Goal: Task Accomplishment & Management: Use online tool/utility

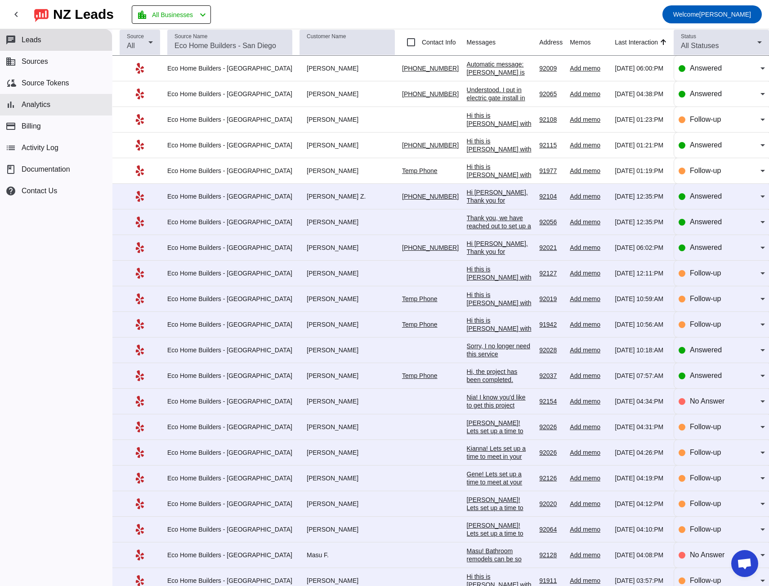
click at [37, 106] on span "Analytics" at bounding box center [36, 105] width 29 height 8
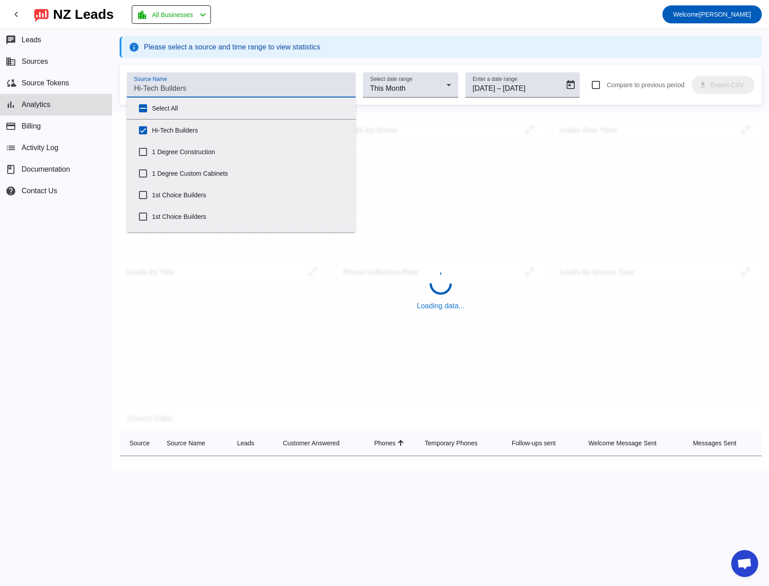
click at [177, 89] on input "Source Name" at bounding box center [241, 88] width 214 height 11
click at [141, 109] on input "Select All" at bounding box center [143, 108] width 18 height 18
checkbox input "true"
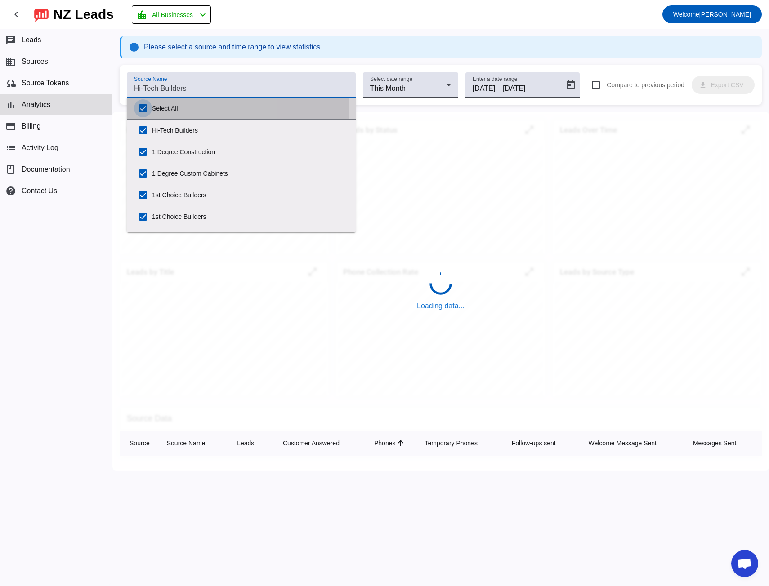
checkbox input "true"
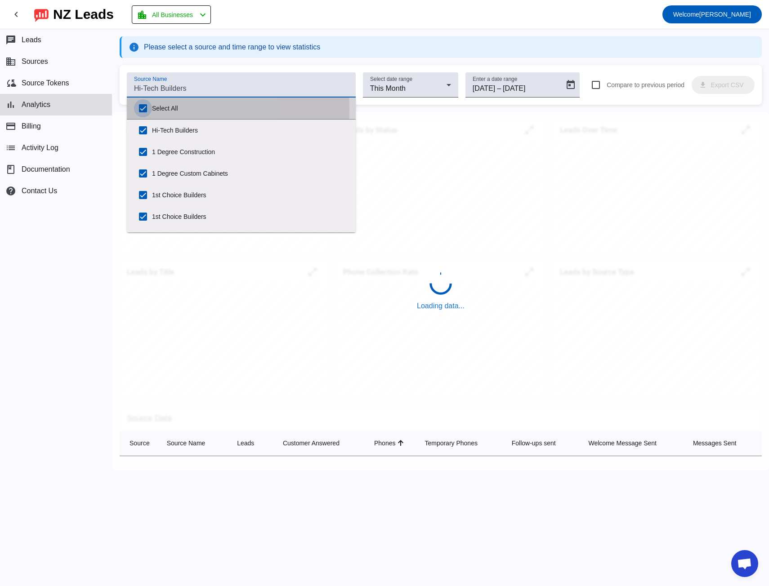
checkbox input "true"
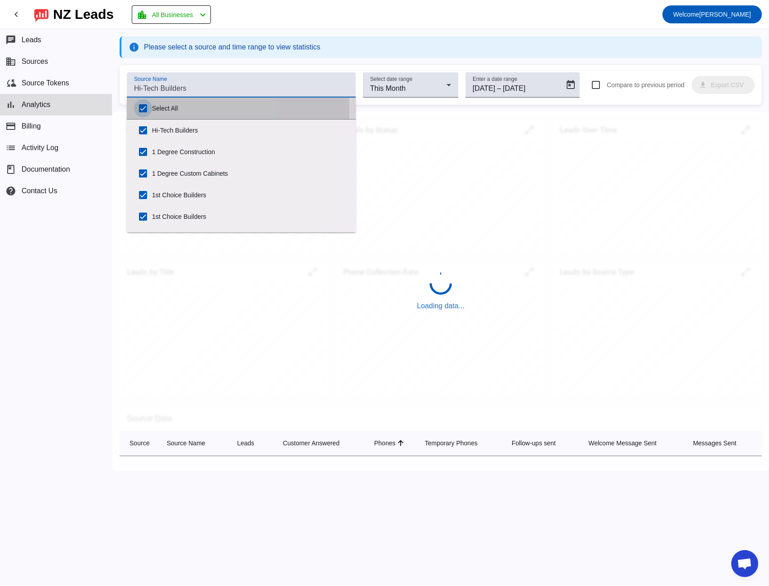
checkbox input "true"
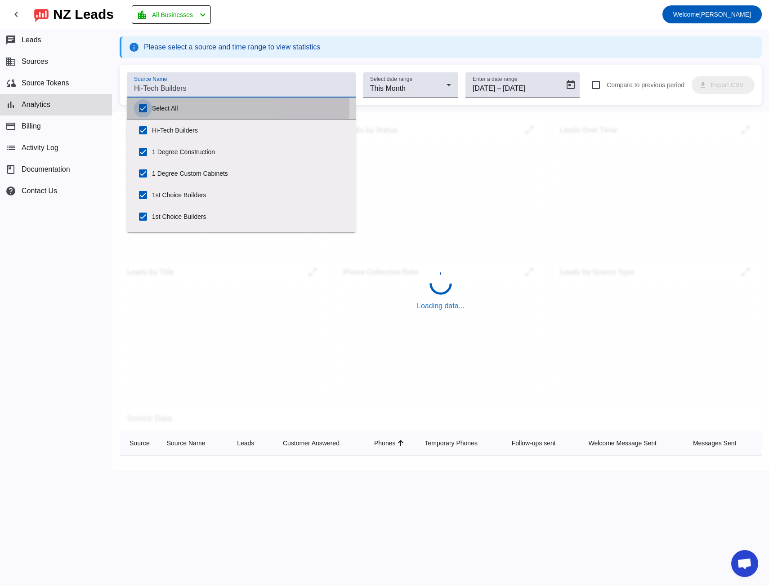
checkbox input "true"
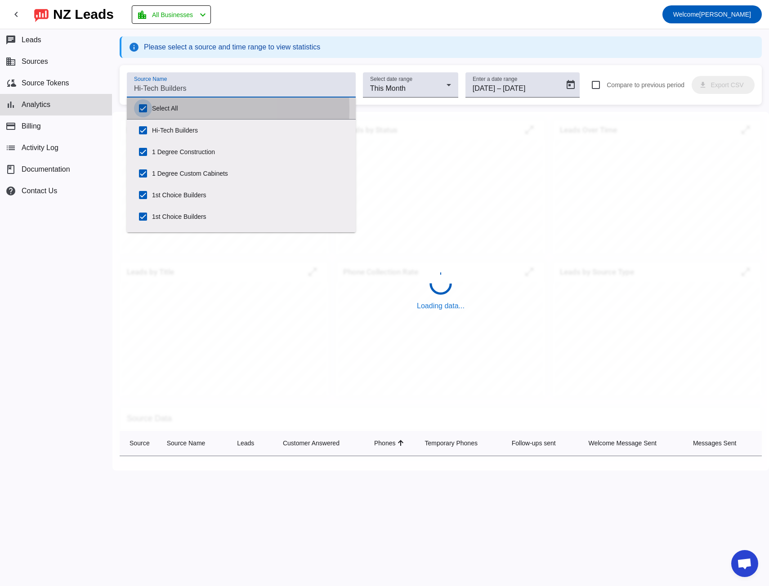
checkbox input "true"
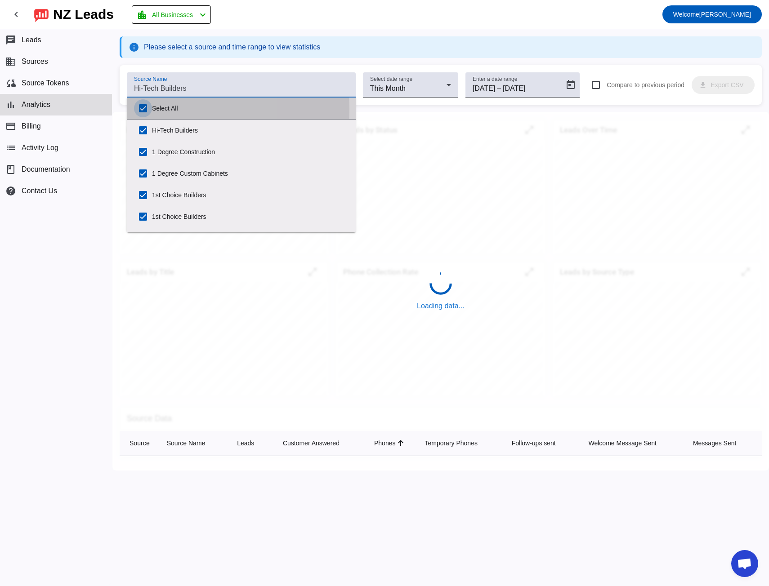
checkbox input "true"
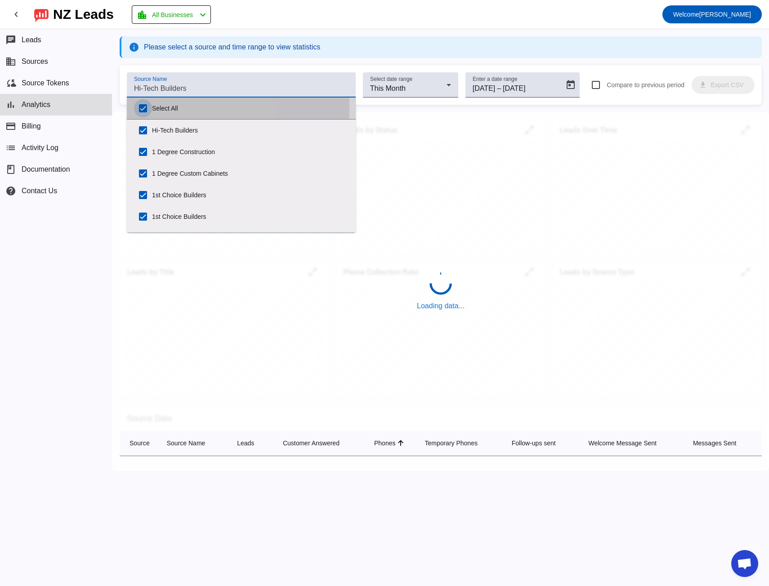
checkbox input "true"
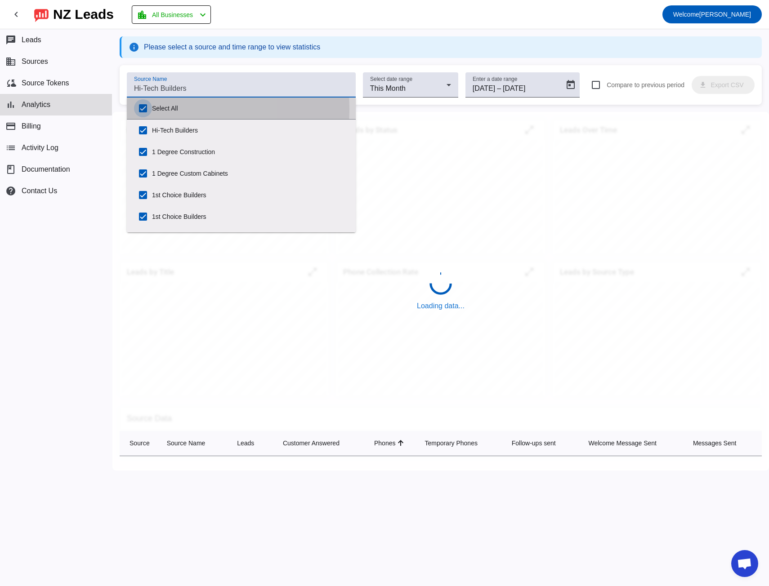
checkbox input "true"
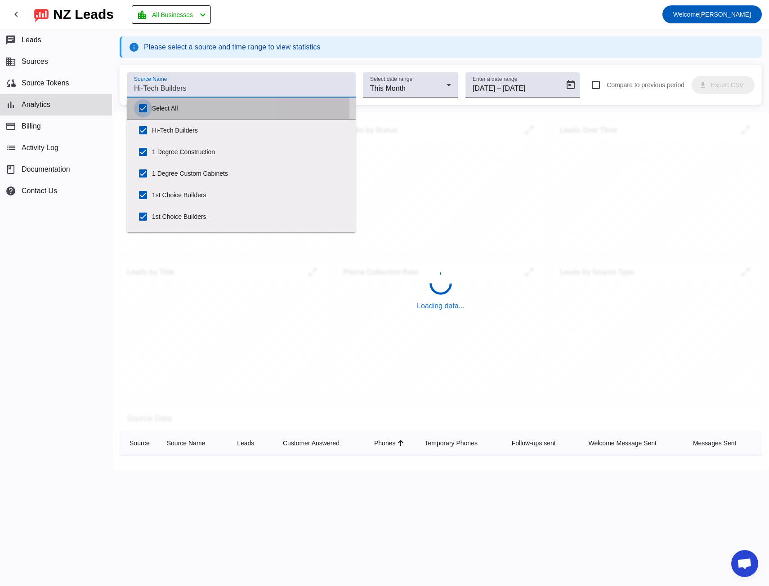
checkbox input "true"
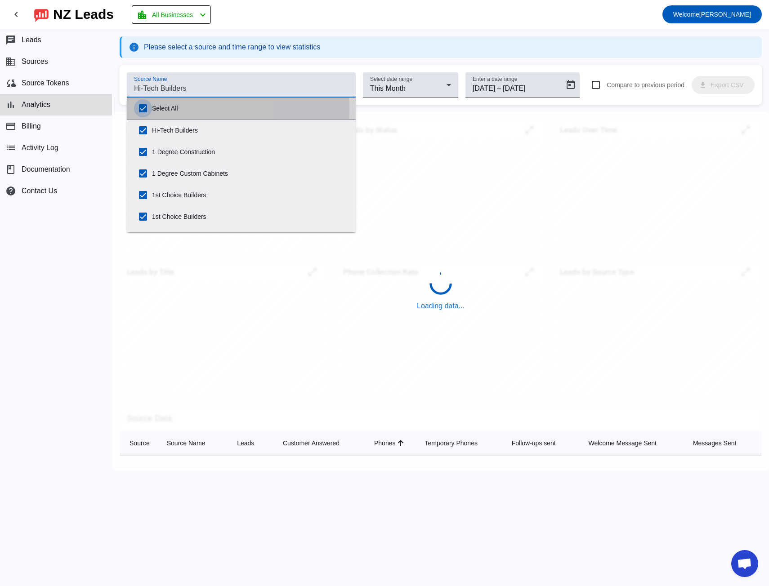
checkbox input "true"
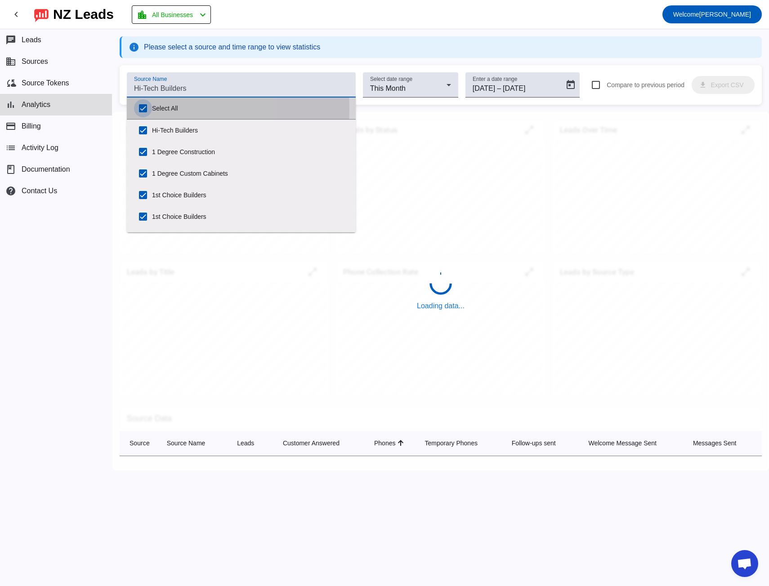
checkbox input "true"
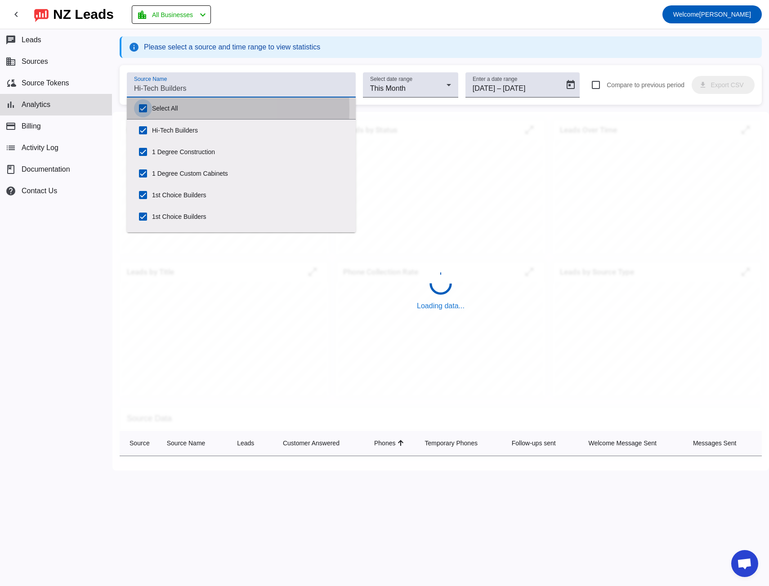
checkbox input "true"
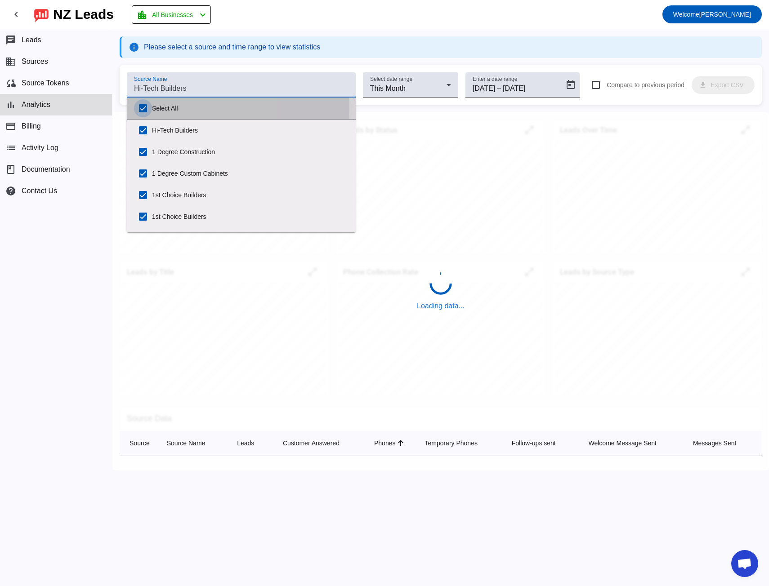
checkbox input "true"
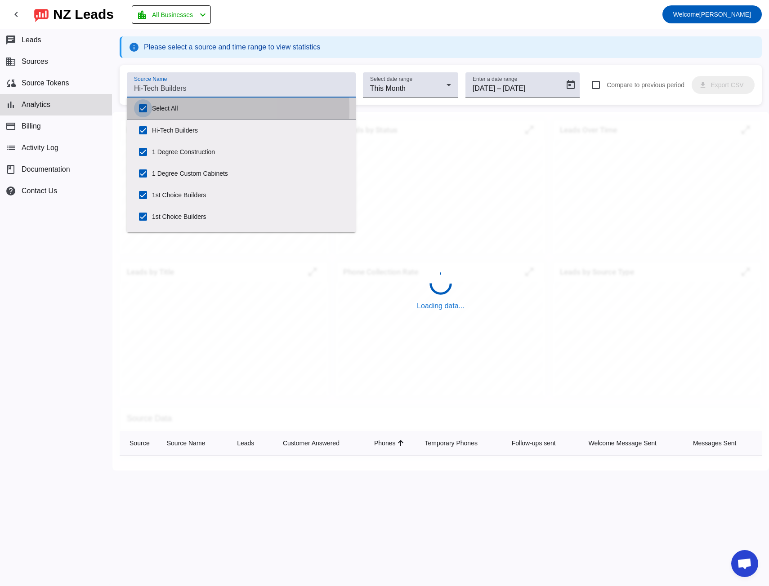
checkbox input "true"
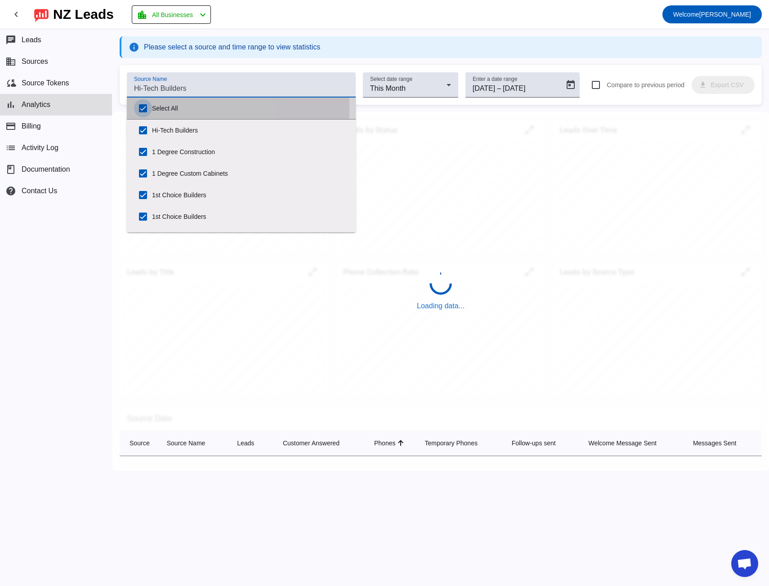
checkbox input "true"
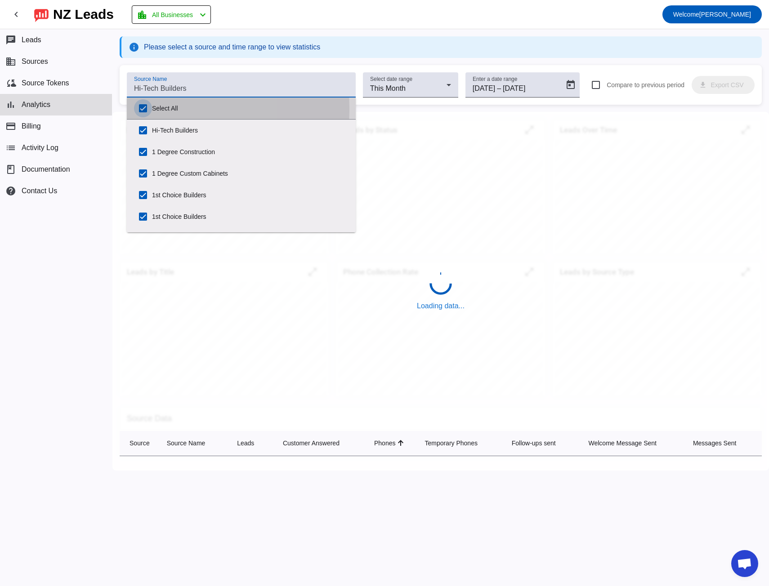
checkbox input "true"
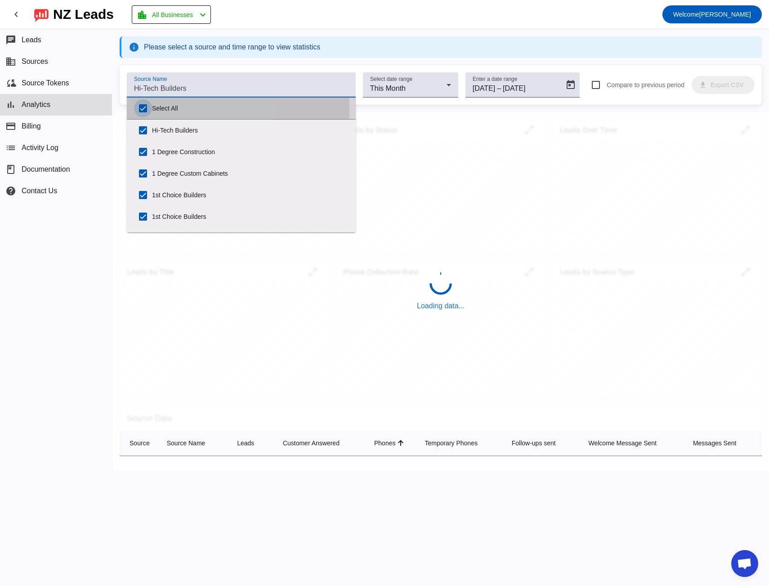
checkbox input "true"
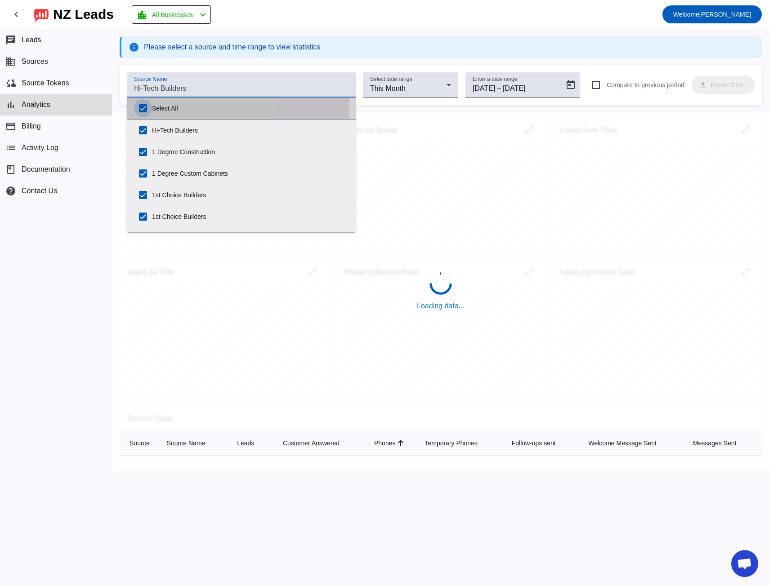
checkbox input "true"
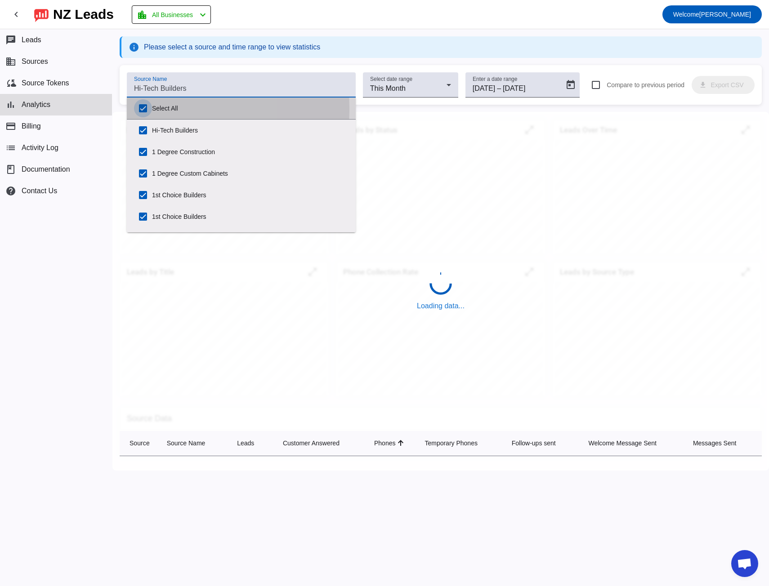
checkbox input "true"
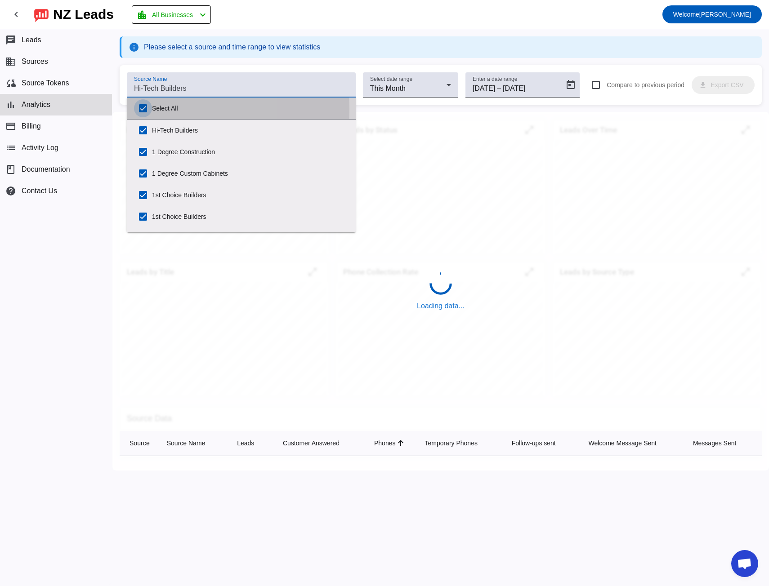
checkbox input "true"
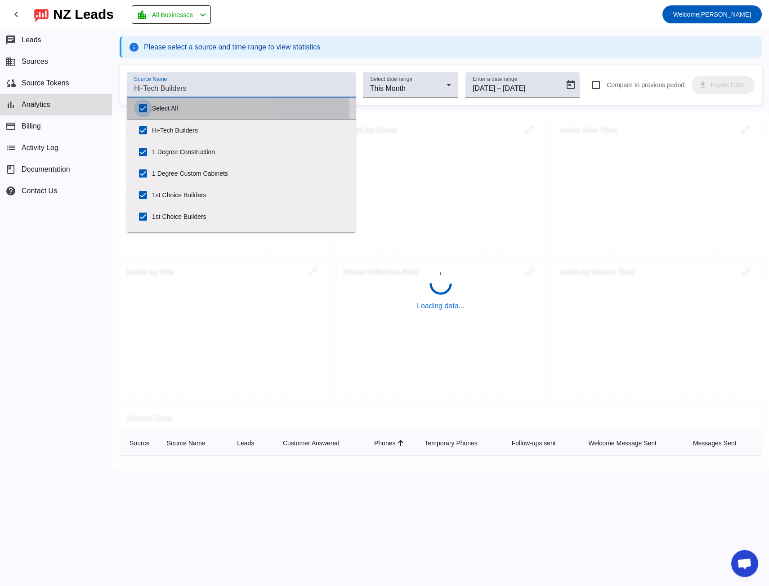
checkbox input "true"
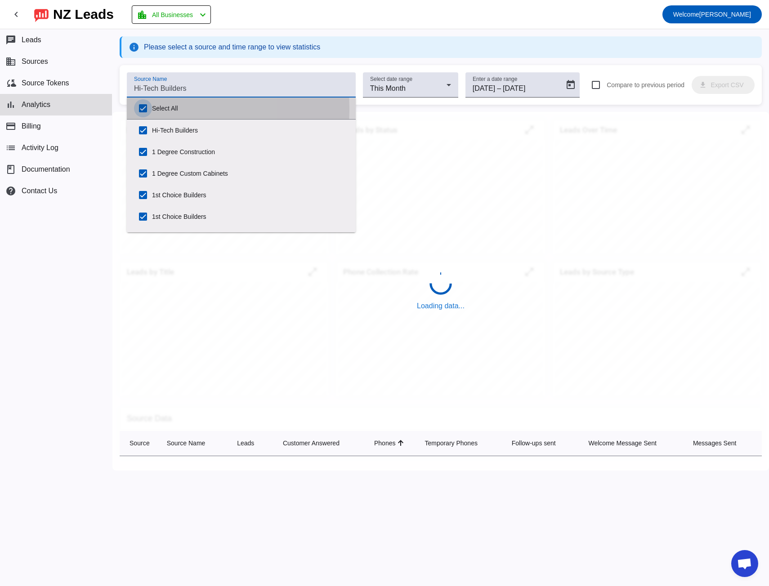
checkbox input "true"
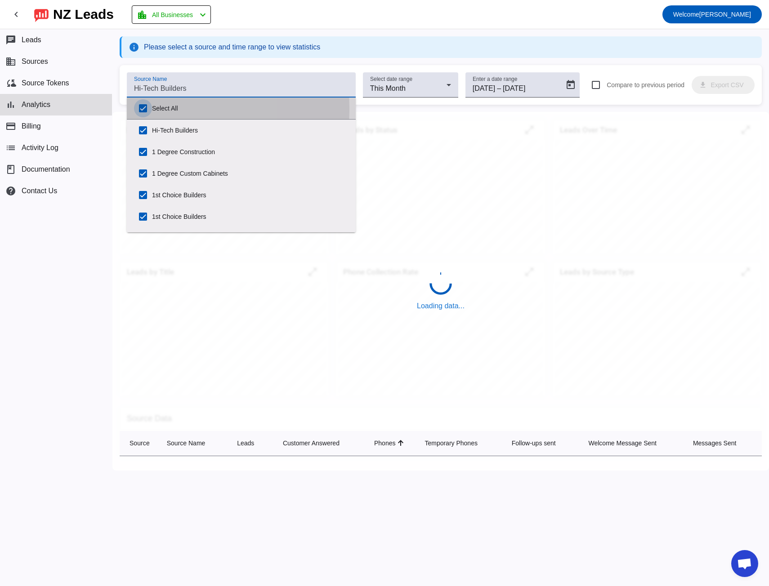
checkbox input "true"
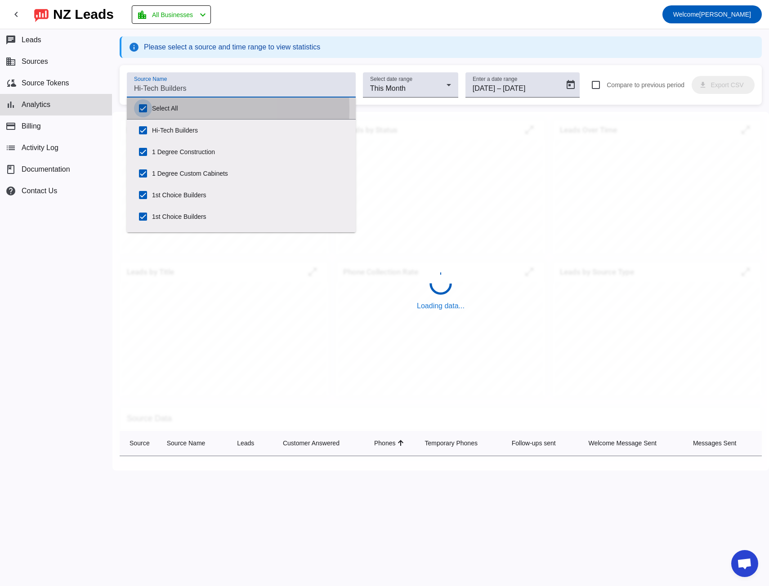
checkbox input "true"
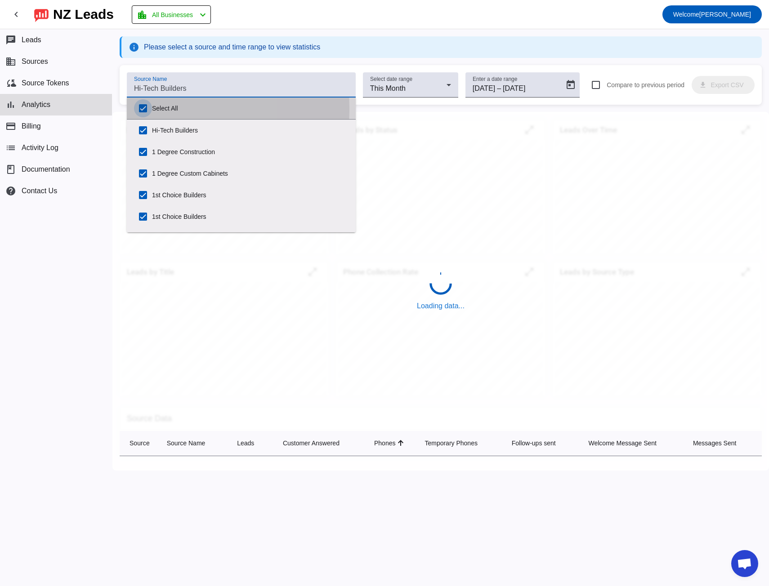
checkbox input "true"
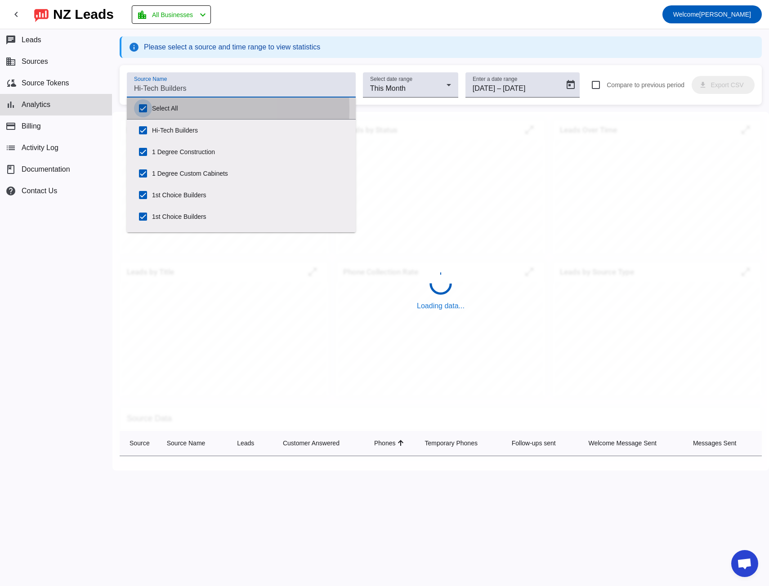
checkbox input "true"
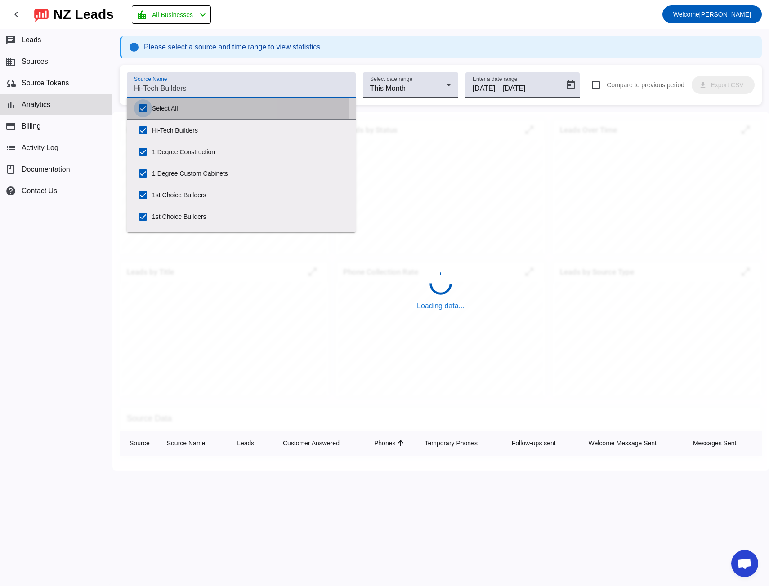
checkbox input "true"
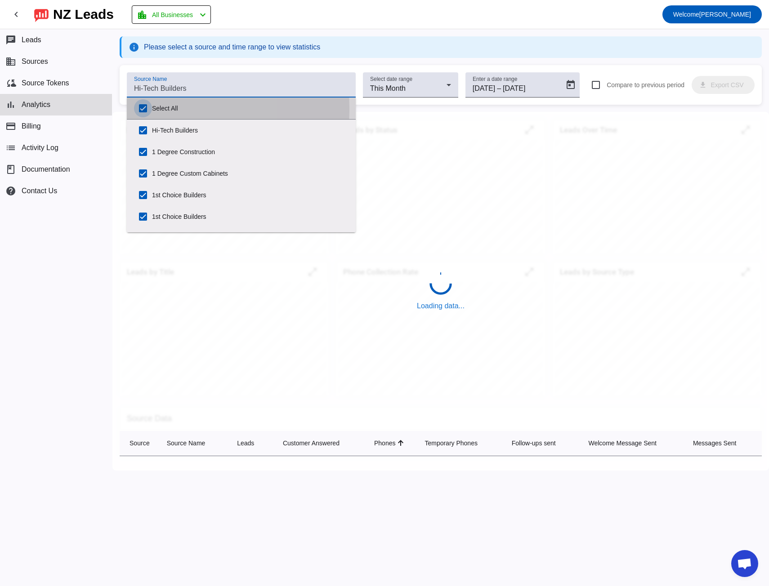
checkbox input "true"
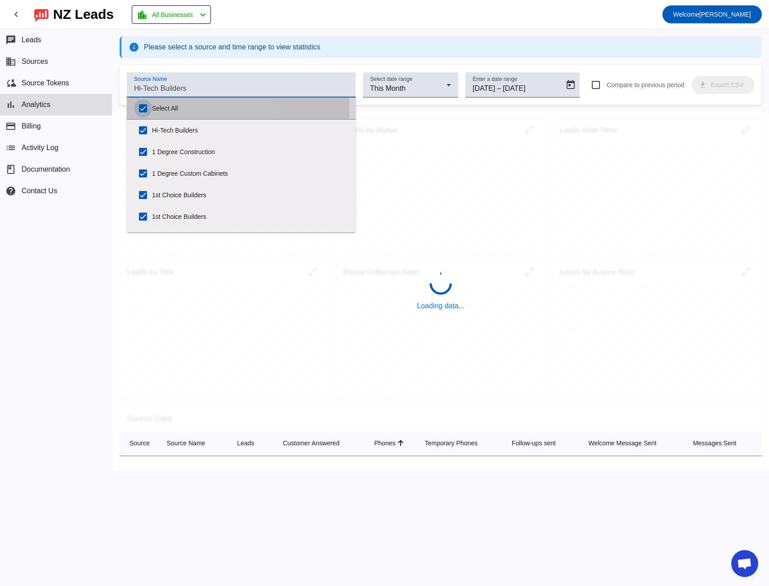
checkbox input "true"
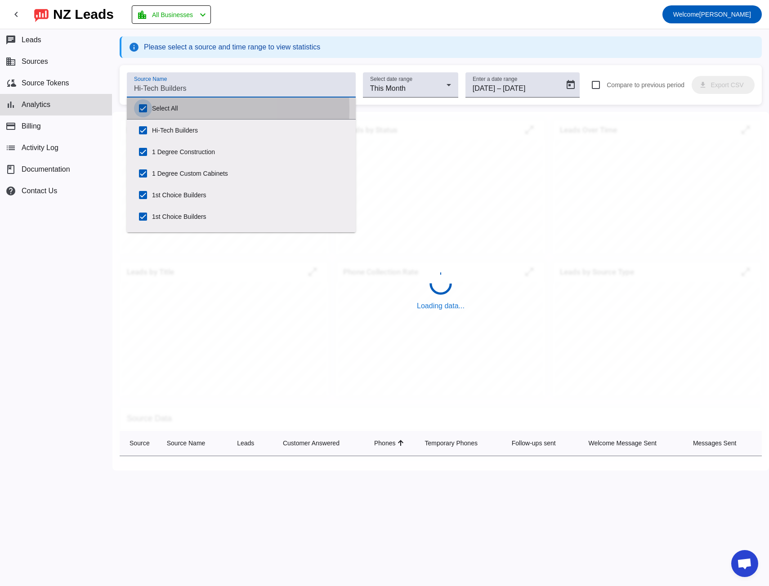
checkbox input "true"
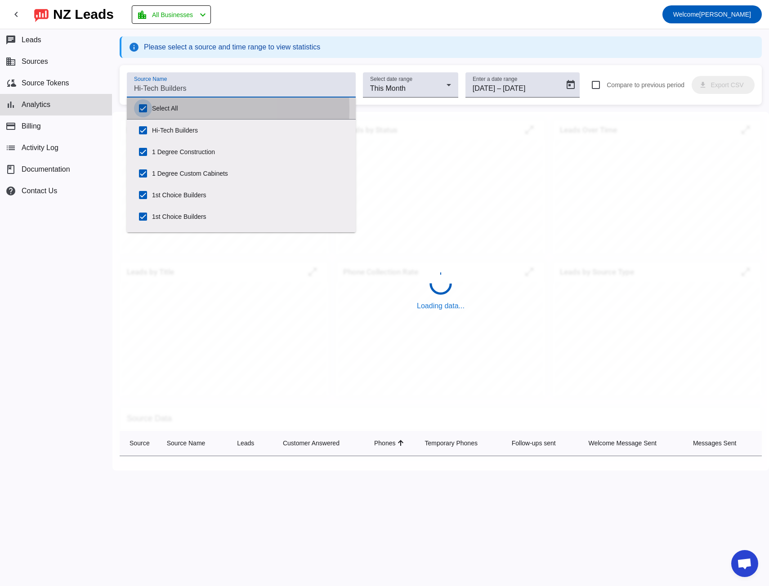
checkbox input "true"
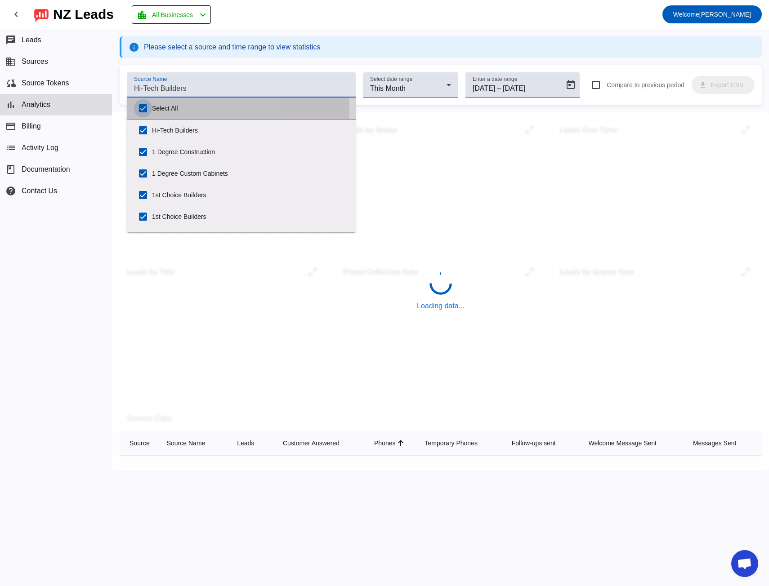
checkbox input "true"
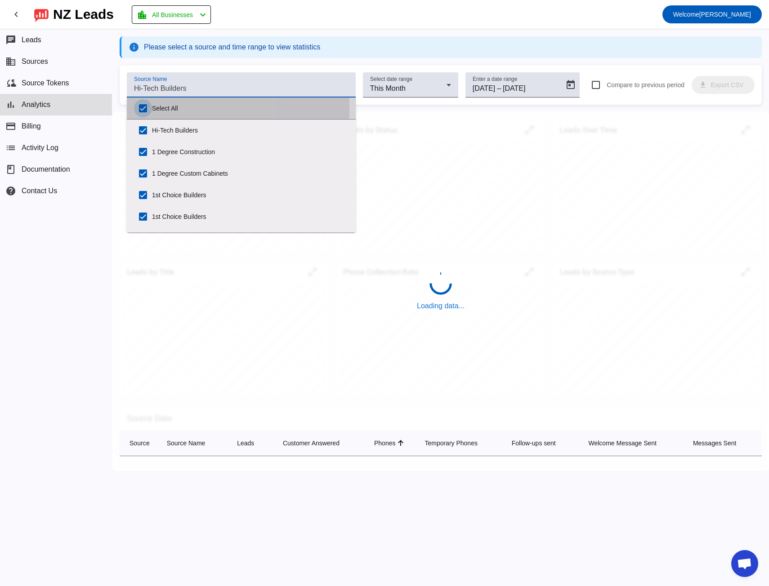
checkbox input "true"
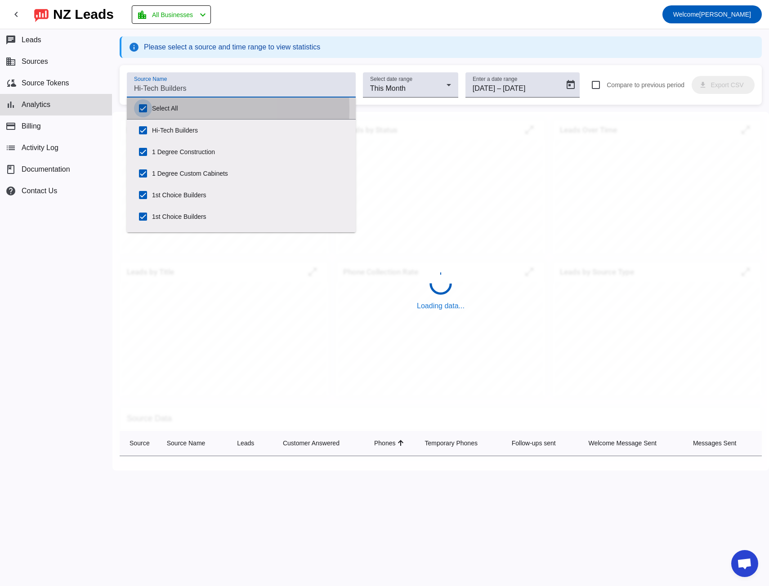
checkbox input "true"
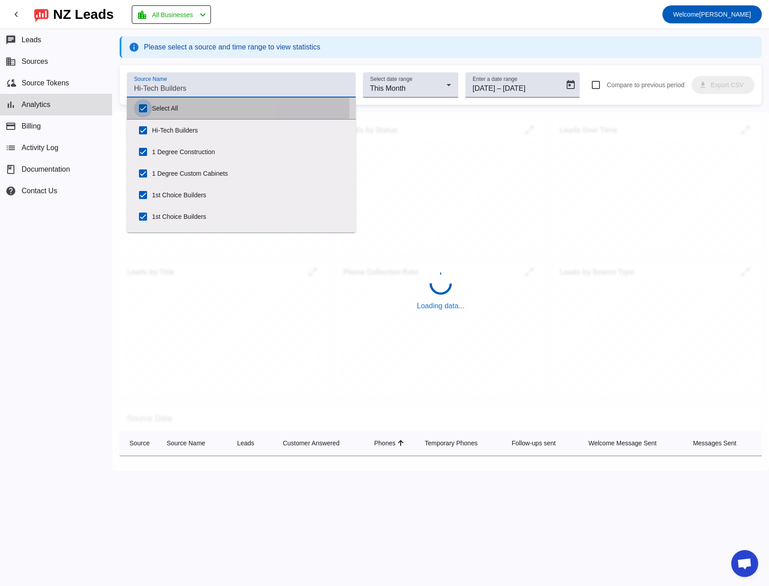
checkbox input "true"
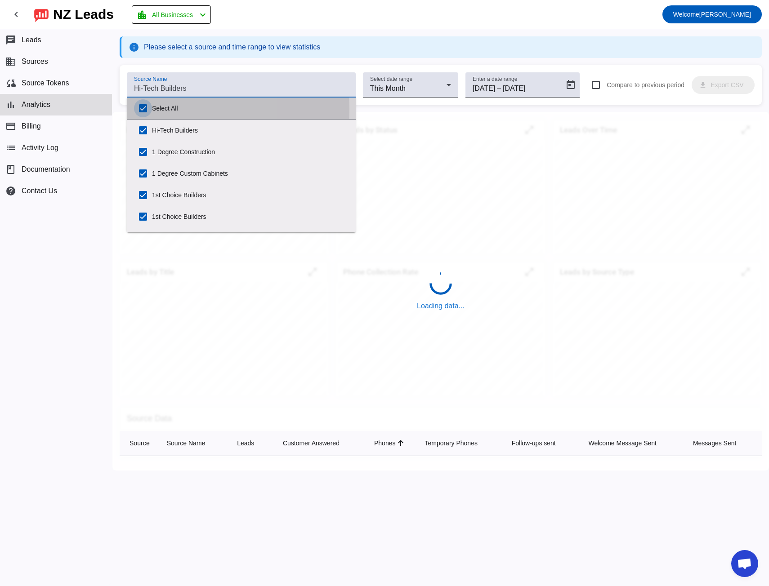
checkbox input "true"
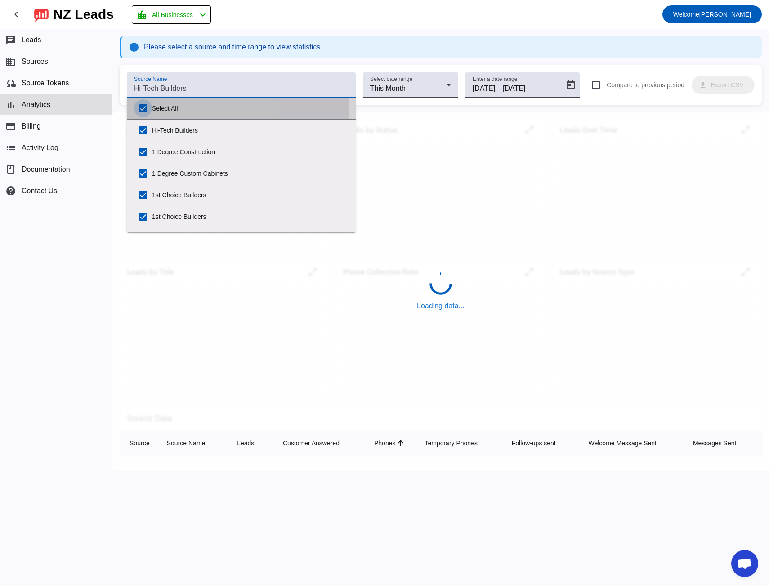
checkbox input "true"
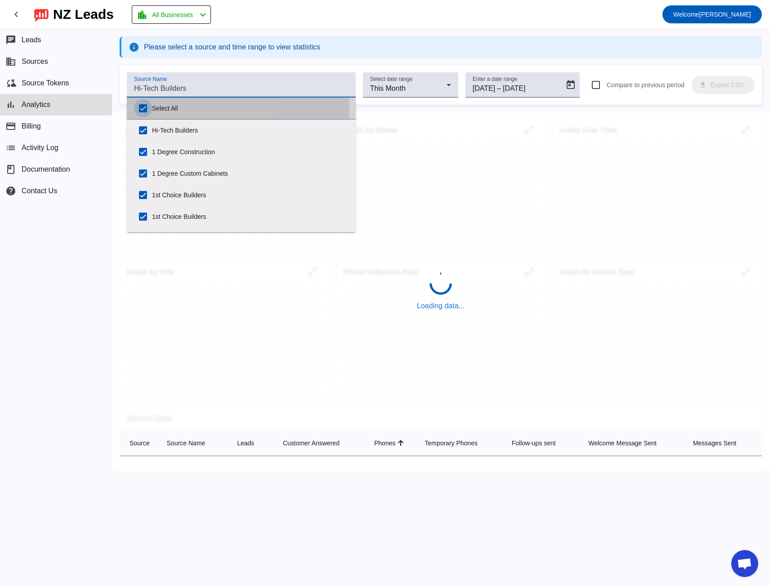
checkbox input "true"
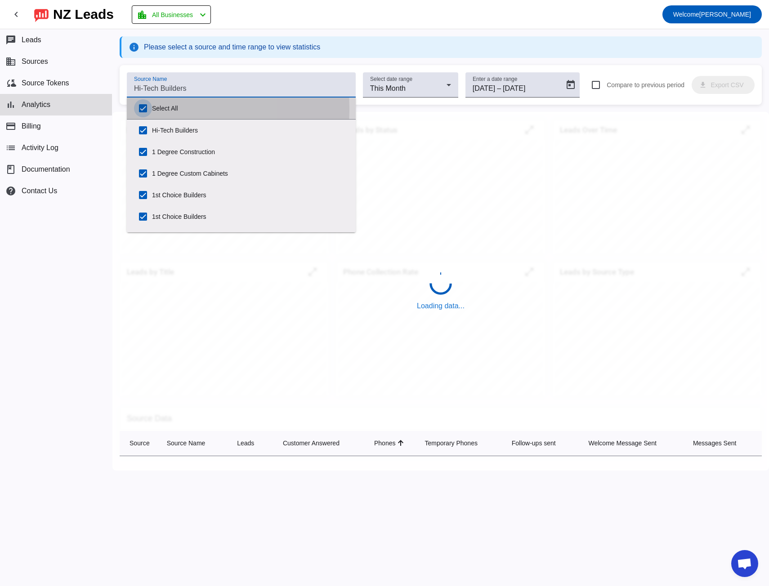
checkbox input "true"
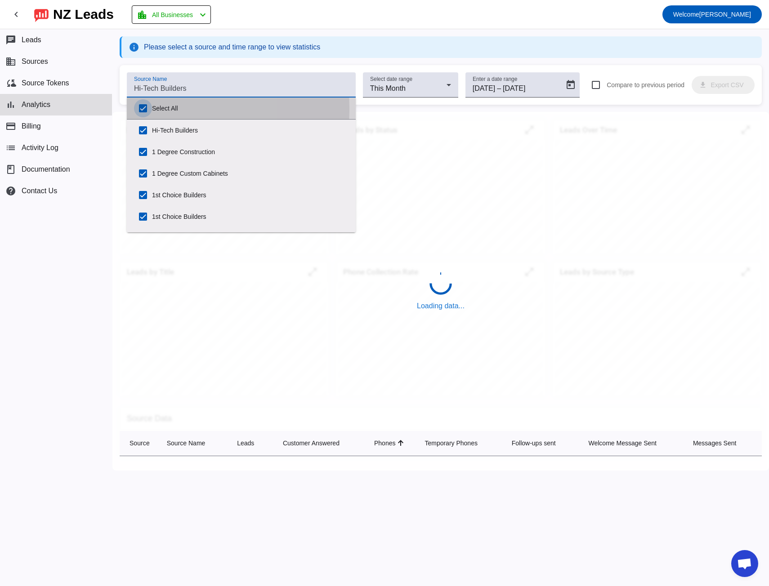
checkbox input "true"
click at [141, 109] on input "Select All" at bounding box center [143, 108] width 18 height 18
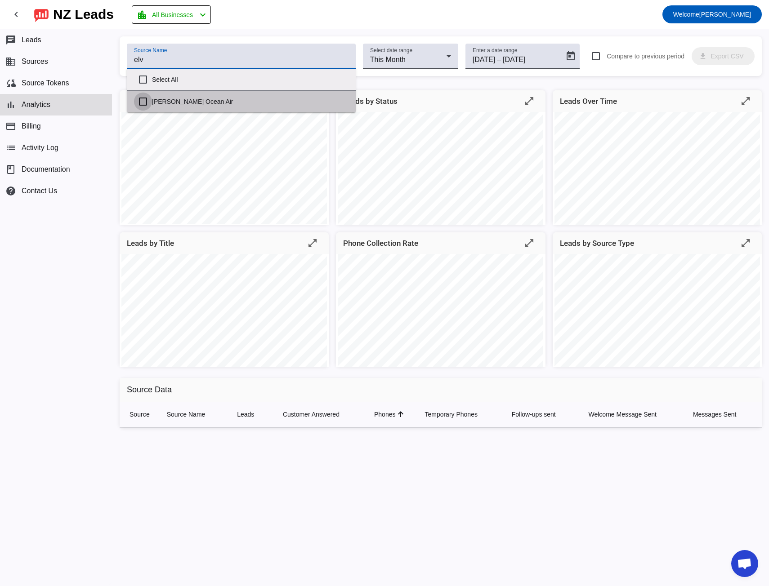
click at [140, 103] on input "[PERSON_NAME] Ocean Air" at bounding box center [143, 102] width 18 height 18
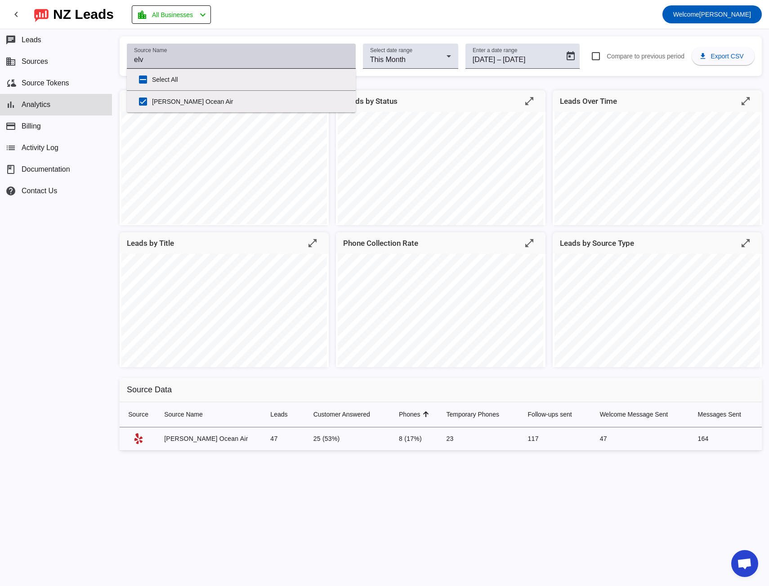
click at [138, 58] on input "elv" at bounding box center [241, 59] width 214 height 11
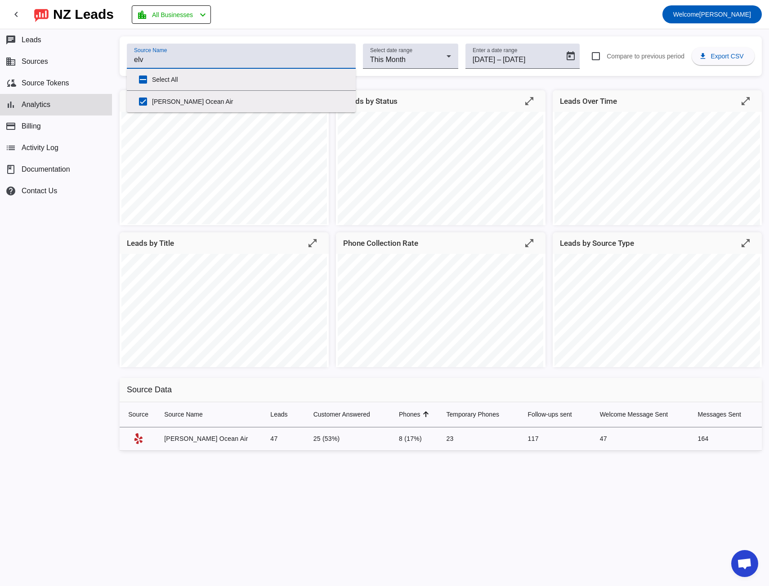
click at [138, 58] on input "elv" at bounding box center [241, 59] width 214 height 11
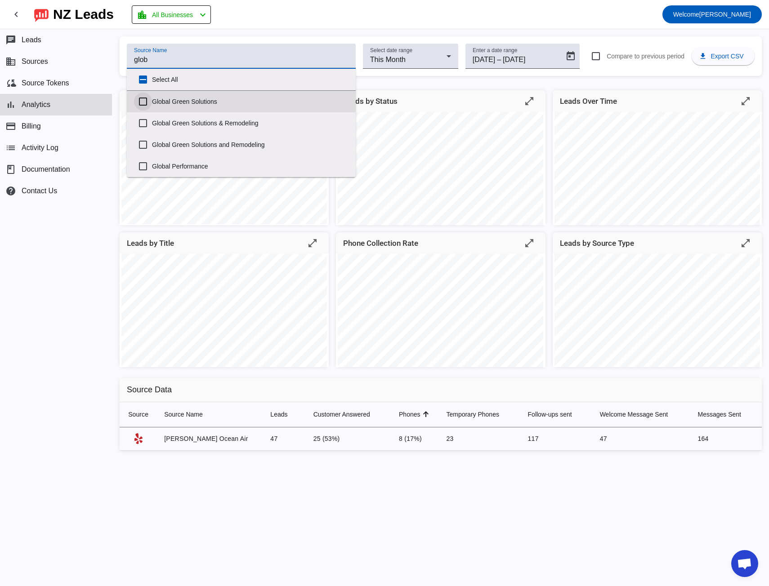
click at [142, 102] on input "Global Green Solutions" at bounding box center [143, 102] width 18 height 18
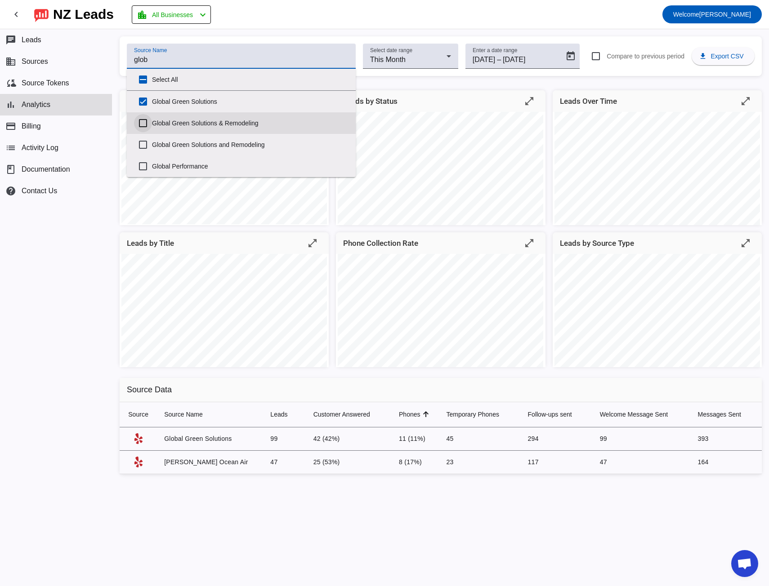
click at [143, 125] on input "Global Green Solutions & Remodeling" at bounding box center [143, 123] width 18 height 18
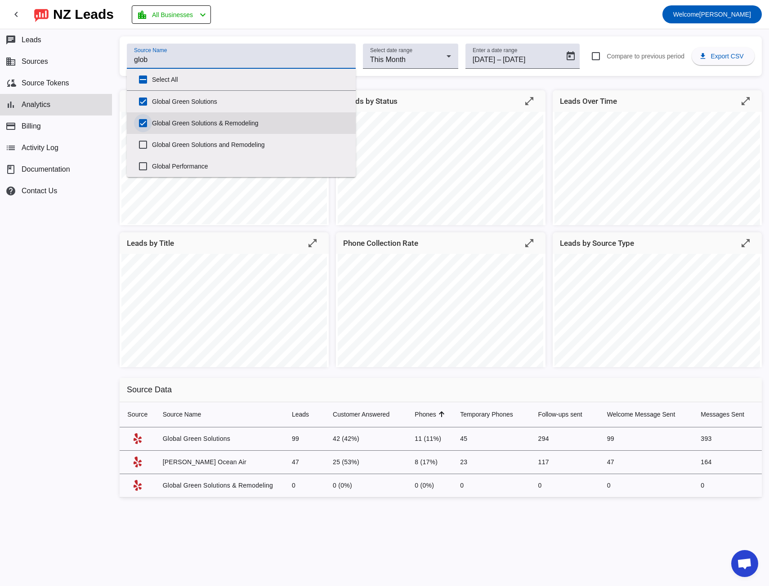
click at [143, 125] on input "Global Green Solutions & Remodeling" at bounding box center [143, 123] width 18 height 18
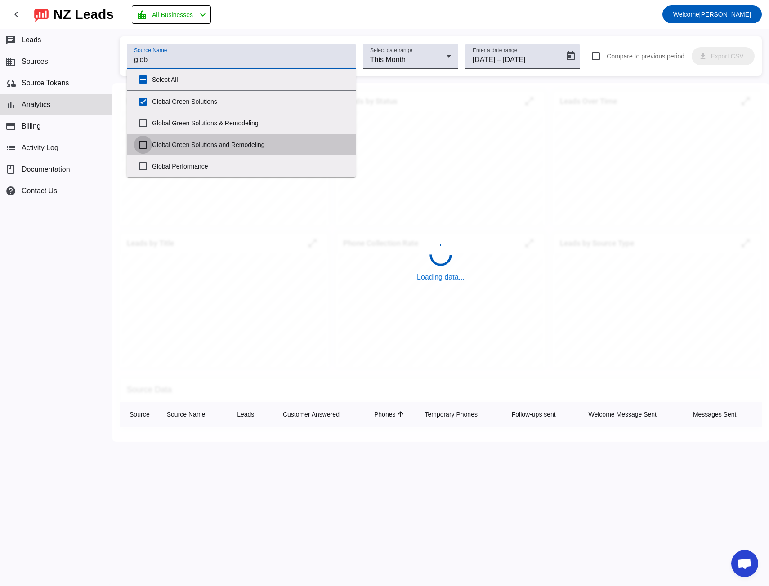
click at [143, 146] on input "Global Green Solutions and Remodeling" at bounding box center [143, 145] width 18 height 18
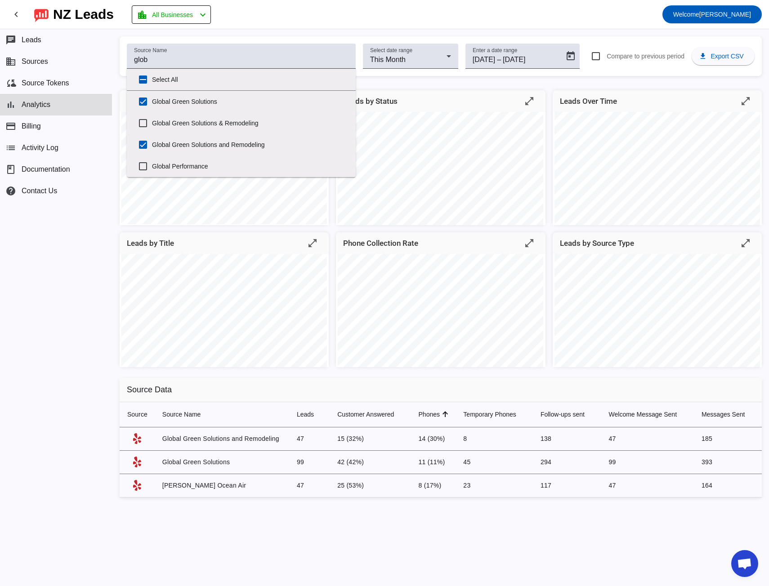
click at [244, 28] on mat-toolbar-row "chevron_left [GEOGRAPHIC_DATA] Leads location_city All Businesses chevron_left …" at bounding box center [384, 14] width 769 height 29
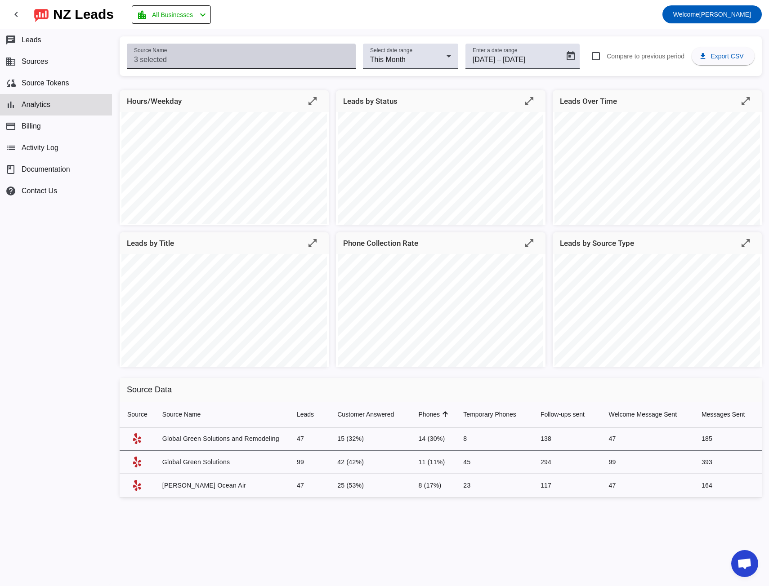
click at [170, 54] on input "Source Name" at bounding box center [241, 59] width 214 height 11
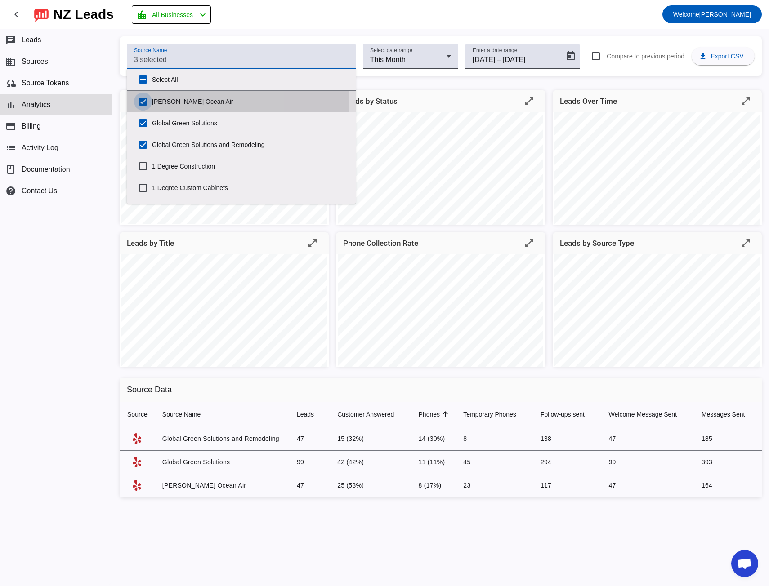
click at [145, 98] on input "[PERSON_NAME] Ocean Air" at bounding box center [143, 102] width 18 height 18
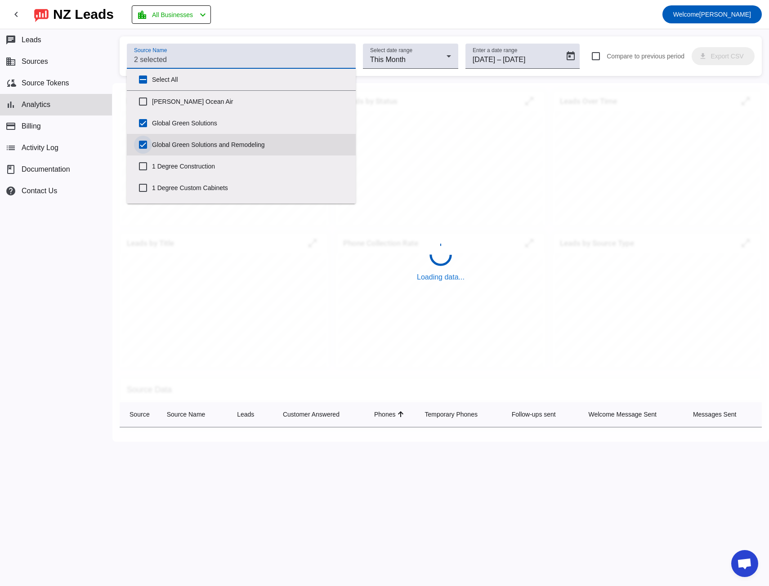
click at [143, 146] on input "Global Green Solutions and Remodeling" at bounding box center [143, 145] width 18 height 18
click at [347, 34] on div "Source Name Select date range This Month Enter a date range [DATE] [DATE] – [DA…" at bounding box center [440, 307] width 657 height 557
